Goal: Transaction & Acquisition: Purchase product/service

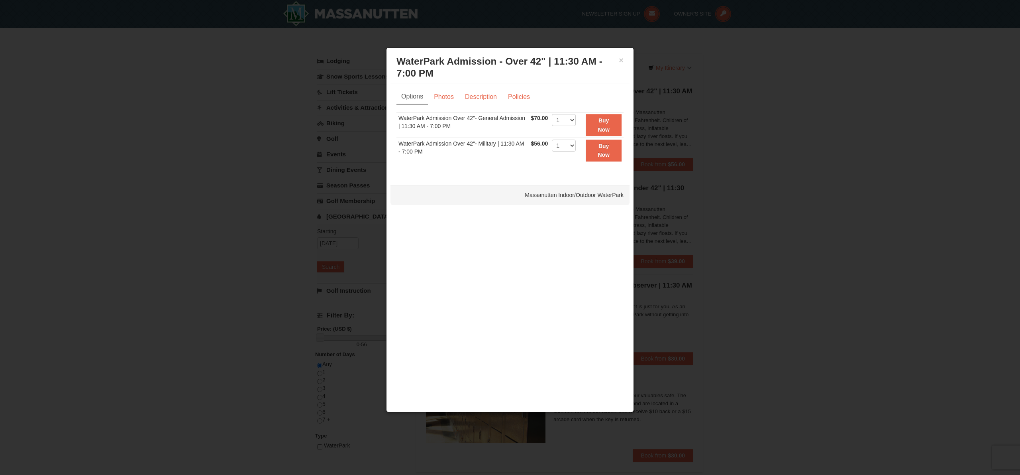
click at [568, 119] on select "1 2 3 4 5 6 7 8 9 10 11 12 13 14 15 16 17 18 19 20 21 22" at bounding box center [564, 120] width 24 height 12
select select "2"
click at [552, 114] on select "1 2 3 4 5 6 7 8 9 10 11 12 13 14 15 16 17 18 19 20 21 22" at bounding box center [564, 120] width 24 height 12
click at [437, 231] on div "× WaterPark Admission - Over 42" | 11:30 AM - 7:00 PM Massanutten Indoor/Outdoo…" at bounding box center [510, 229] width 248 height 365
click at [599, 125] on button "Buy Now" at bounding box center [604, 125] width 36 height 22
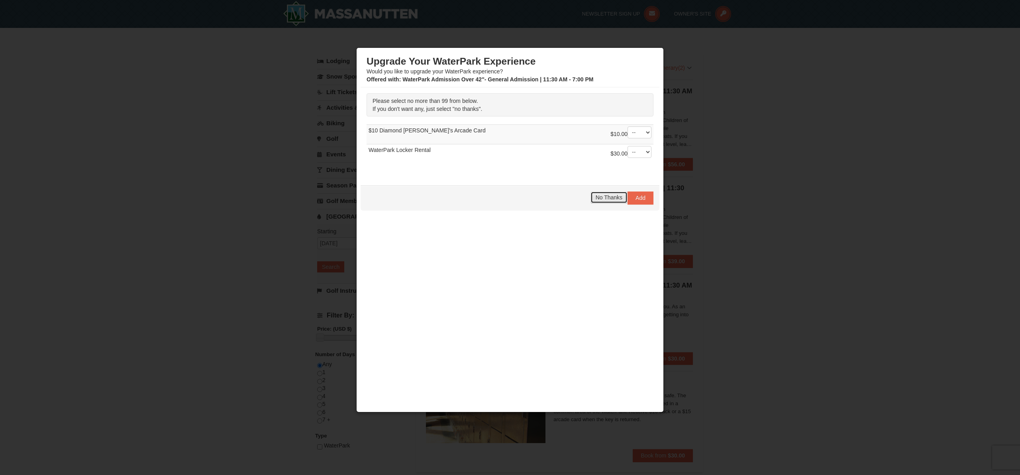
click at [596, 201] on button "No Thanks" at bounding box center [609, 197] width 37 height 12
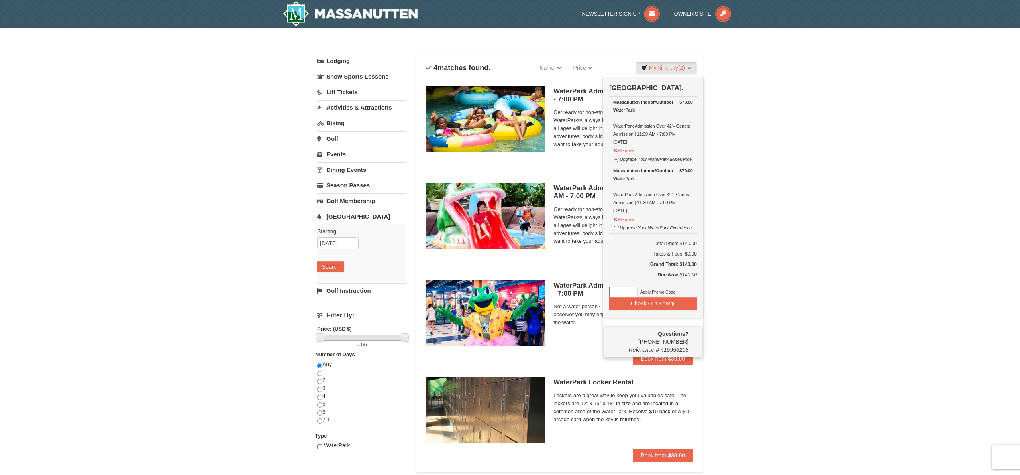
click at [647, 54] on div "Sort By Name Name (A to Z) Name (Z to A) Price Price (Low to High) Price (High …" at bounding box center [559, 263] width 287 height 418
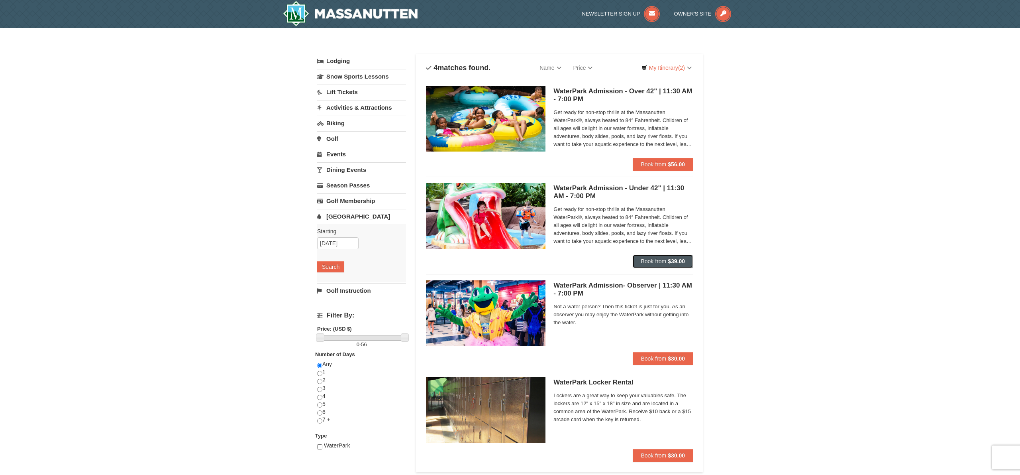
click at [658, 262] on span "Book from" at bounding box center [654, 261] width 26 height 6
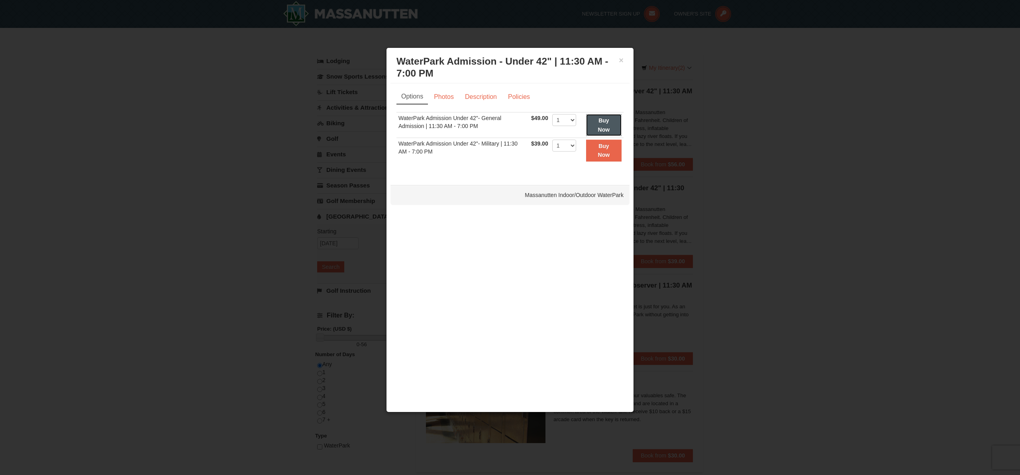
click at [600, 118] on strong "Buy Now" at bounding box center [604, 124] width 12 height 15
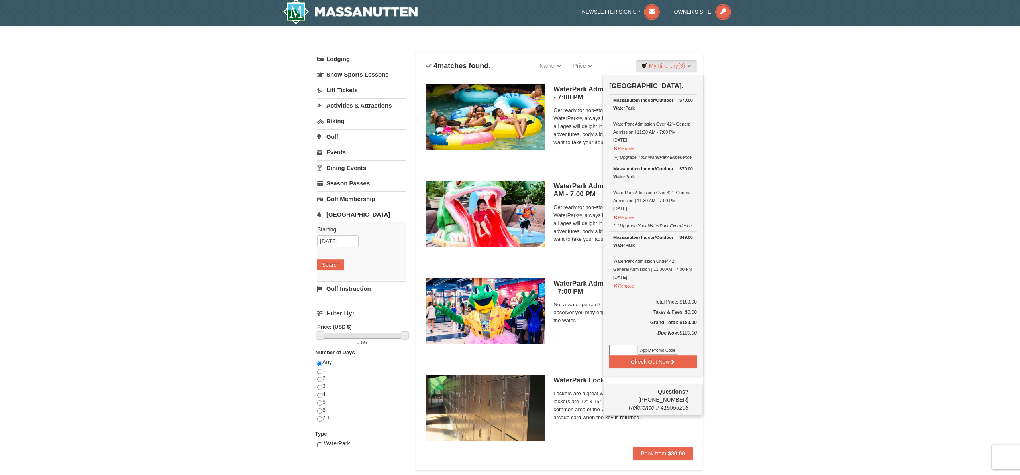
scroll to position [2, 0]
drag, startPoint x: 644, startPoint y: 362, endPoint x: 639, endPoint y: 338, distance: 24.8
click at [640, 338] on div "Check Out Now [GEOGRAPHIC_DATA]. $70.00 Massanutten Indoor/Outdoor WaterPark Wa…" at bounding box center [653, 225] width 100 height 301
click at [621, 350] on input at bounding box center [622, 349] width 27 height 10
paste input "WPFUNDAY25"
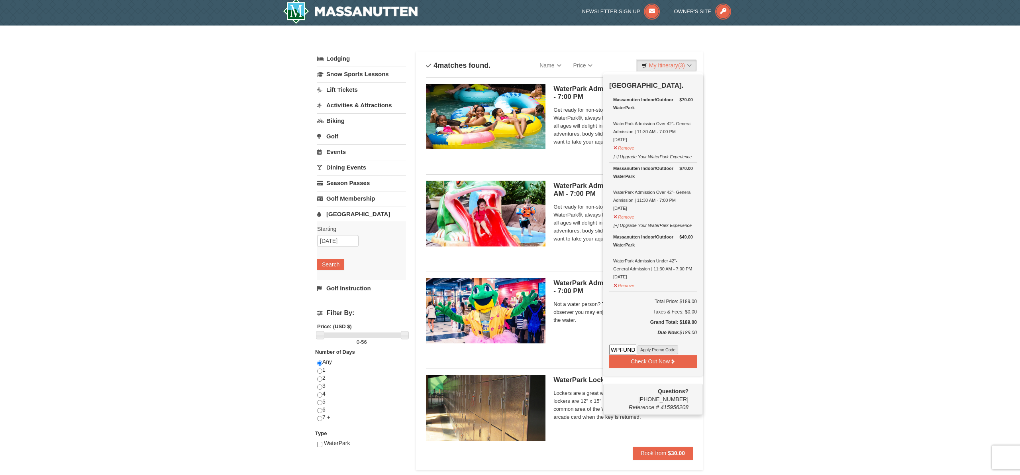
scroll to position [0, 13]
type input "WPFUNDAY25"
click at [659, 349] on button "Apply Promo Code" at bounding box center [658, 349] width 41 height 9
